Goal: Navigation & Orientation: Go to known website

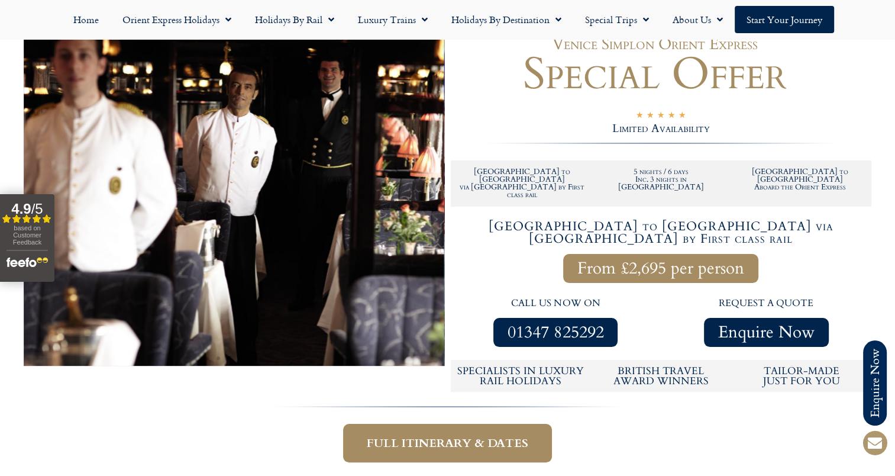
scroll to position [59, 0]
